Goal: Obtain resource: Obtain resource

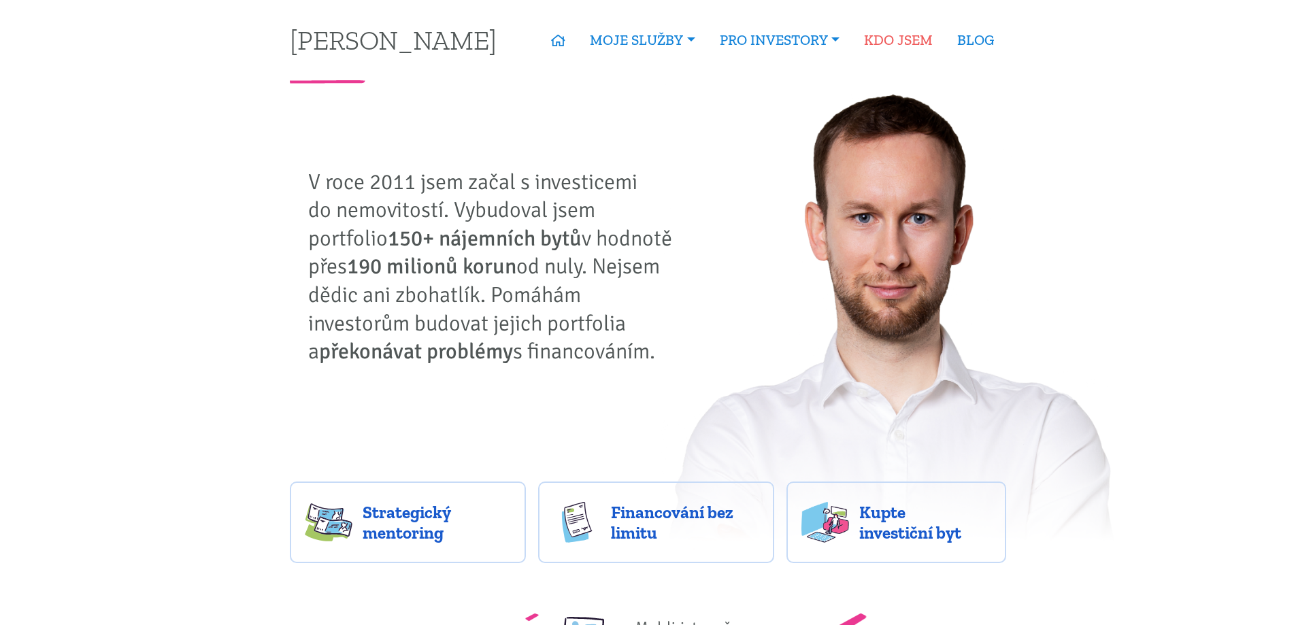
click at [882, 34] on link "KDO JSEM" at bounding box center [898, 39] width 93 height 31
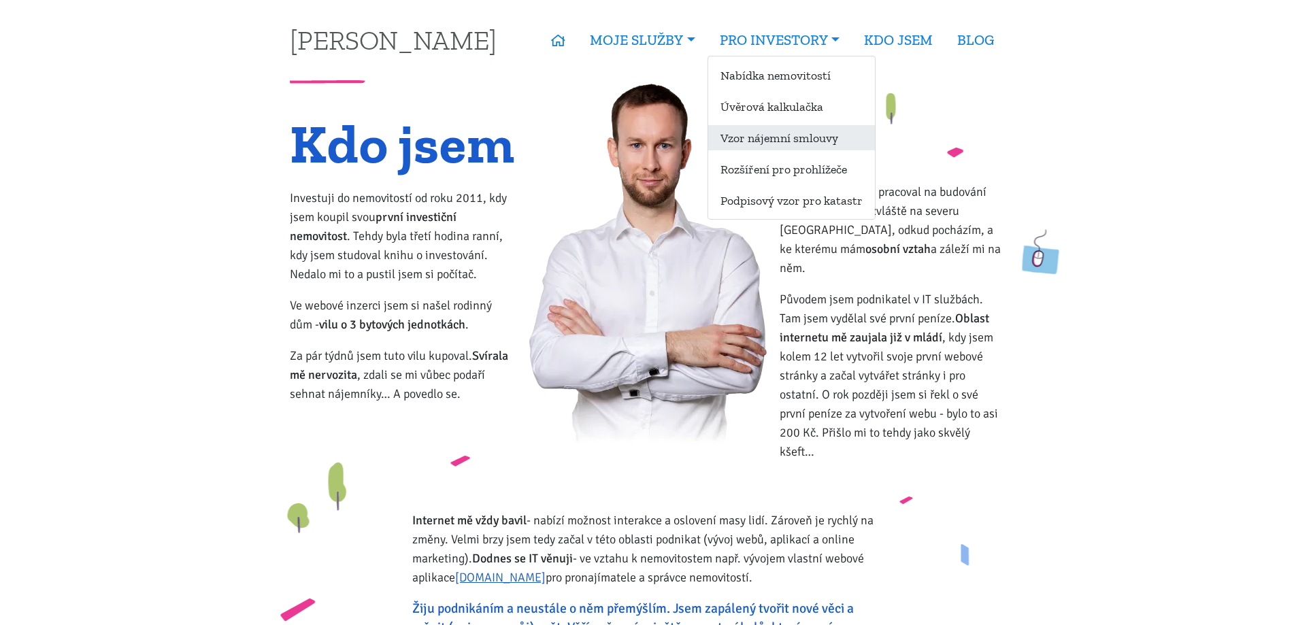
click at [755, 141] on link "Vzor nájemní smlouvy" at bounding box center [791, 137] width 167 height 25
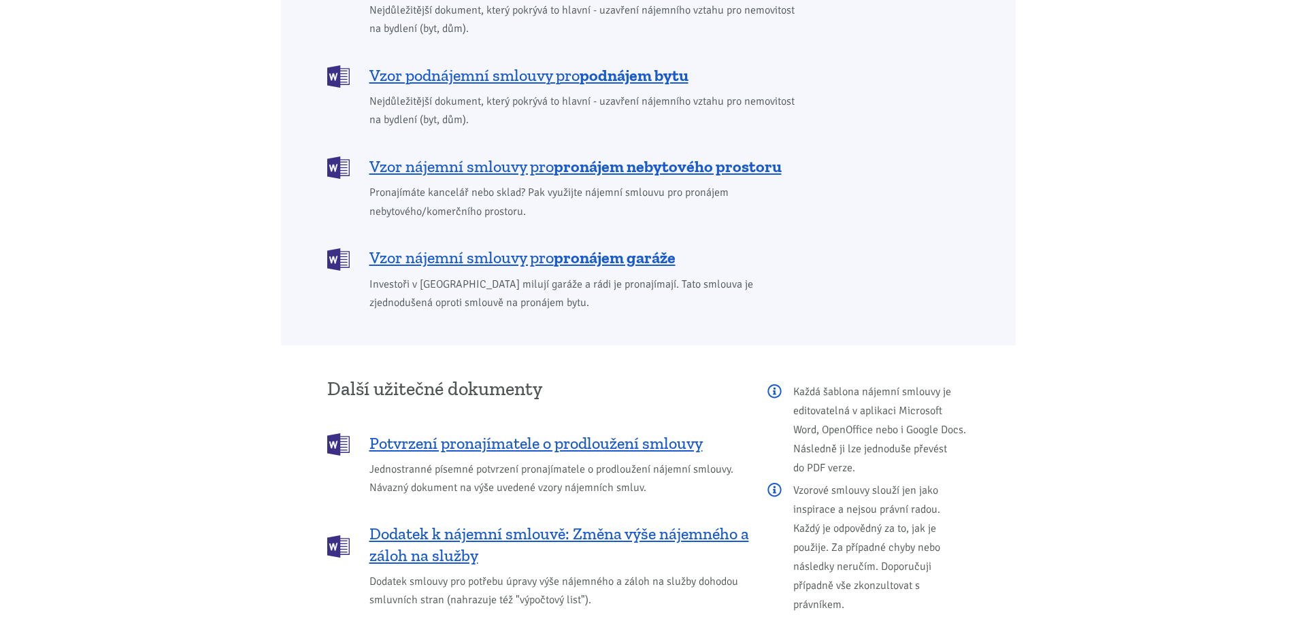
scroll to position [1292, 0]
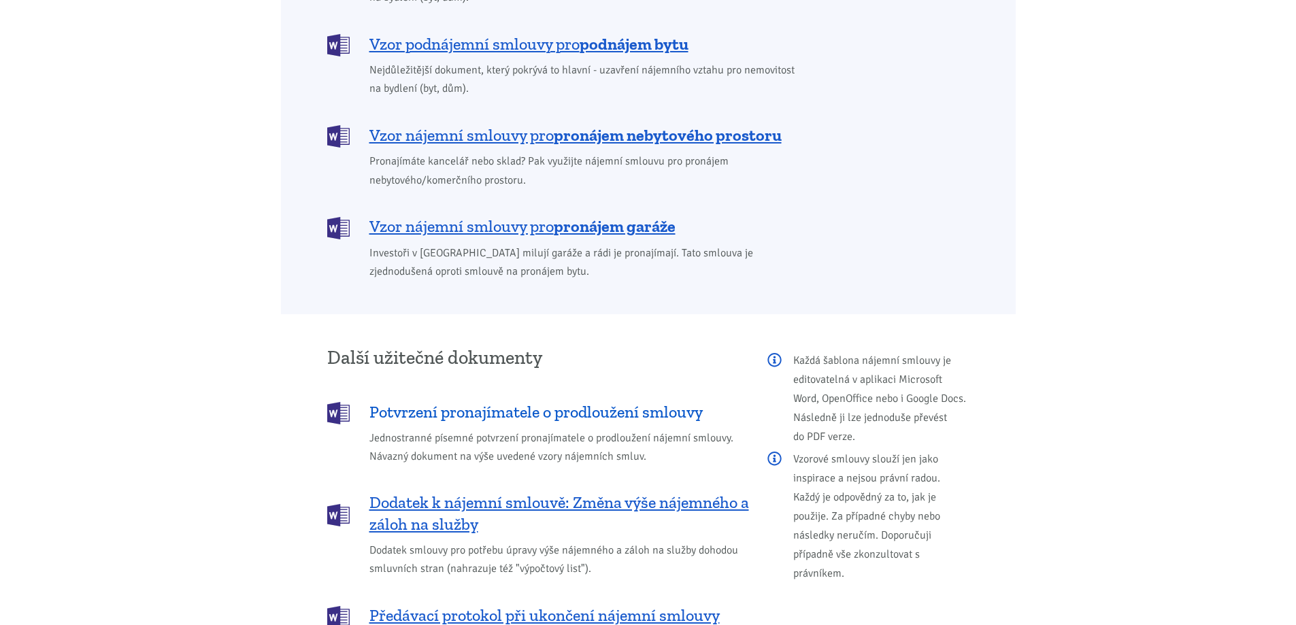
click at [558, 401] on span "Potvrzení pronajímatele o prodloužení smlouvy" at bounding box center [535, 412] width 333 height 22
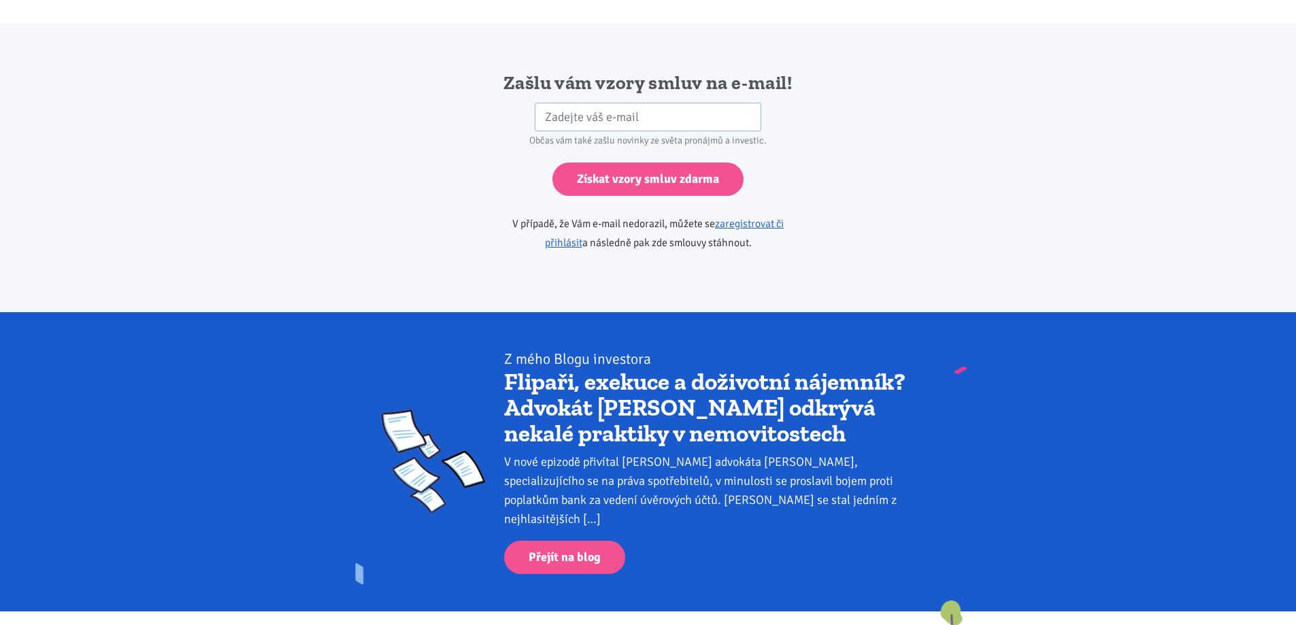
scroll to position [2272, 0]
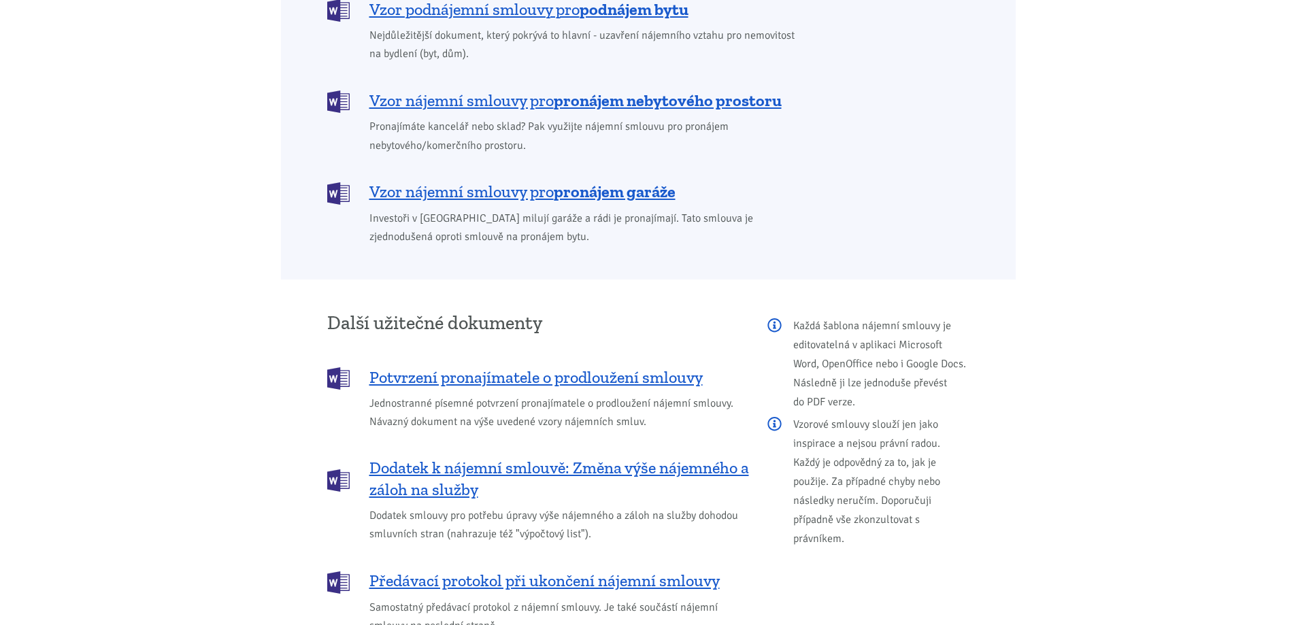
scroll to position [1292, 0]
